Goal: Task Accomplishment & Management: Check status

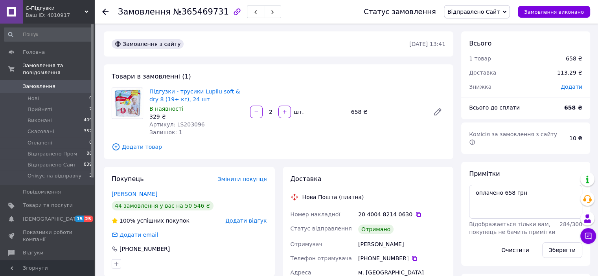
click at [103, 11] on use at bounding box center [105, 12] width 6 height 6
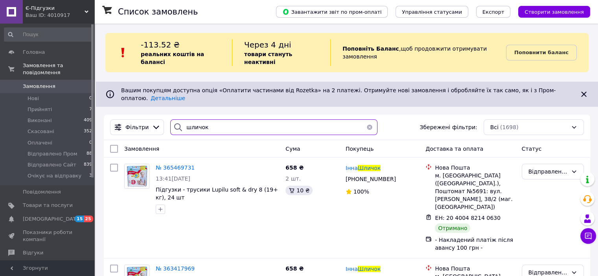
click at [200, 120] on input "шличок" at bounding box center [273, 128] width 207 height 16
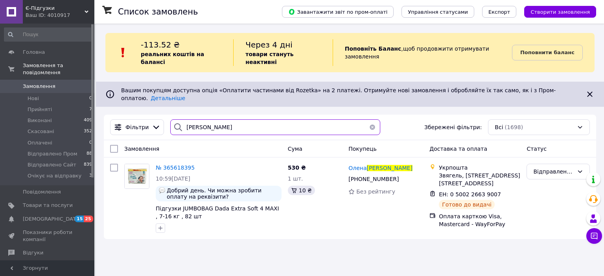
click at [198, 120] on input "[PERSON_NAME]" at bounding box center [275, 128] width 210 height 16
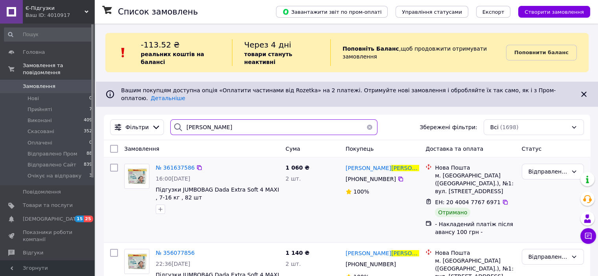
scroll to position [30, 0]
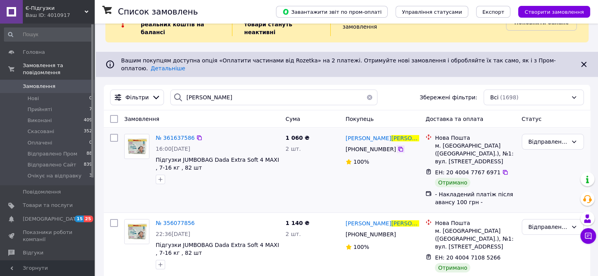
click at [397, 146] on icon at bounding box center [400, 149] width 6 height 6
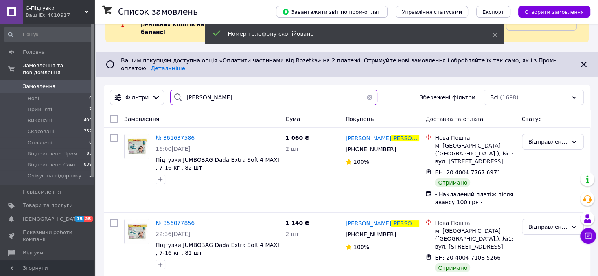
click at [200, 90] on input "[PERSON_NAME]" at bounding box center [273, 98] width 207 height 16
paste input "[PHONE_NUMBER]"
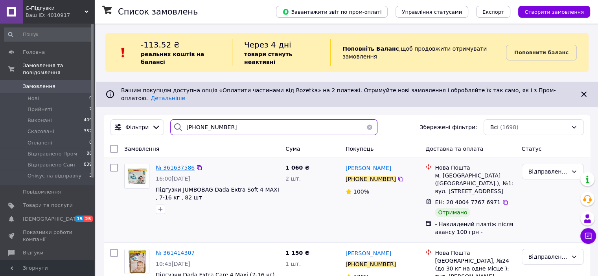
type input "[PHONE_NUMBER]"
click at [184, 165] on span "№ 361637586" at bounding box center [175, 168] width 39 height 6
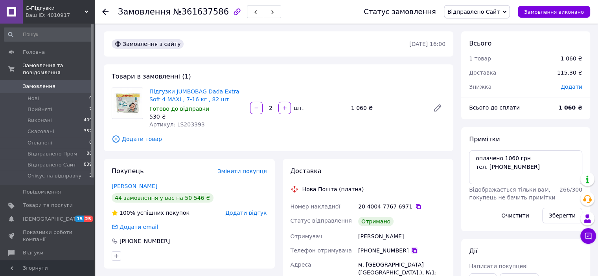
click at [412, 250] on icon at bounding box center [414, 250] width 5 height 5
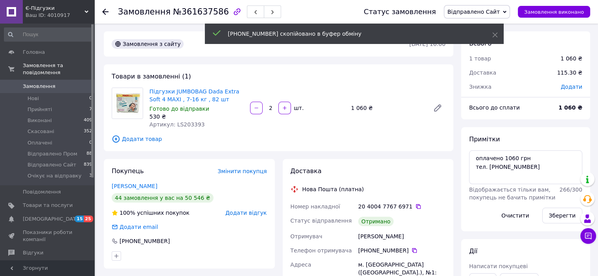
click at [103, 10] on use at bounding box center [105, 12] width 6 height 6
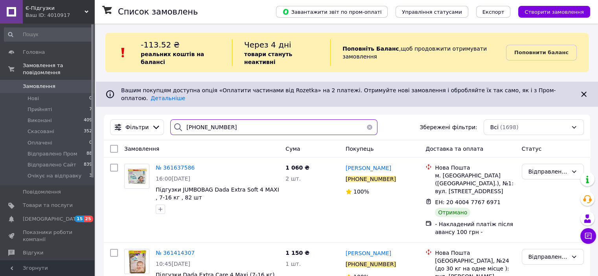
click at [209, 120] on input "[PHONE_NUMBER]" at bounding box center [273, 128] width 207 height 16
paste input "3489045"
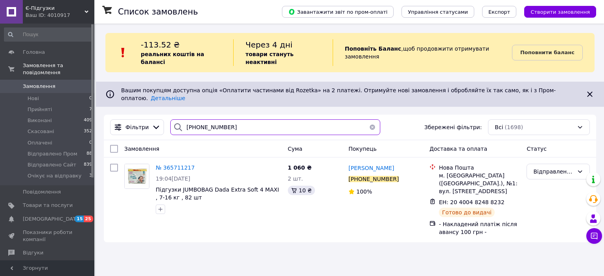
type input "[PHONE_NUMBER]"
